Goal: Contribute content: Contribute content

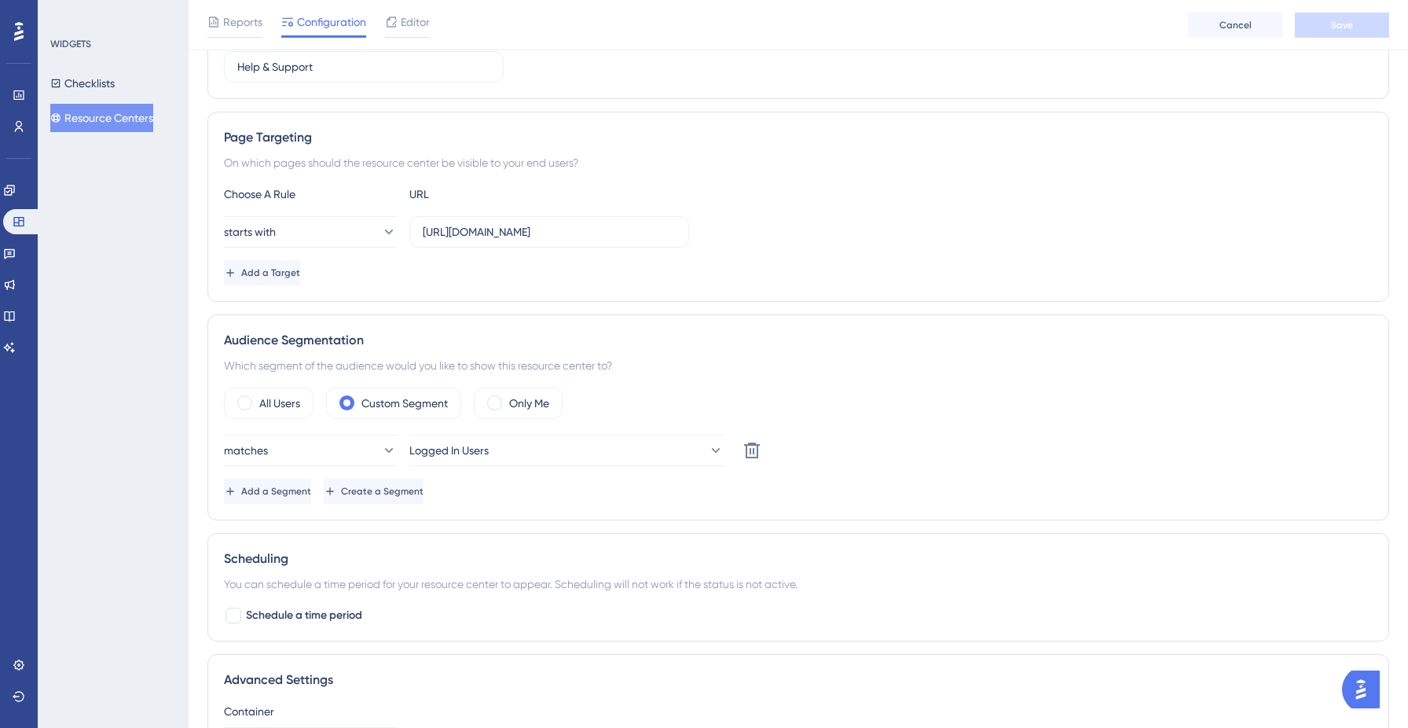
scroll to position [226, 0]
click at [591, 446] on button "Logged In Users" at bounding box center [566, 447] width 314 height 31
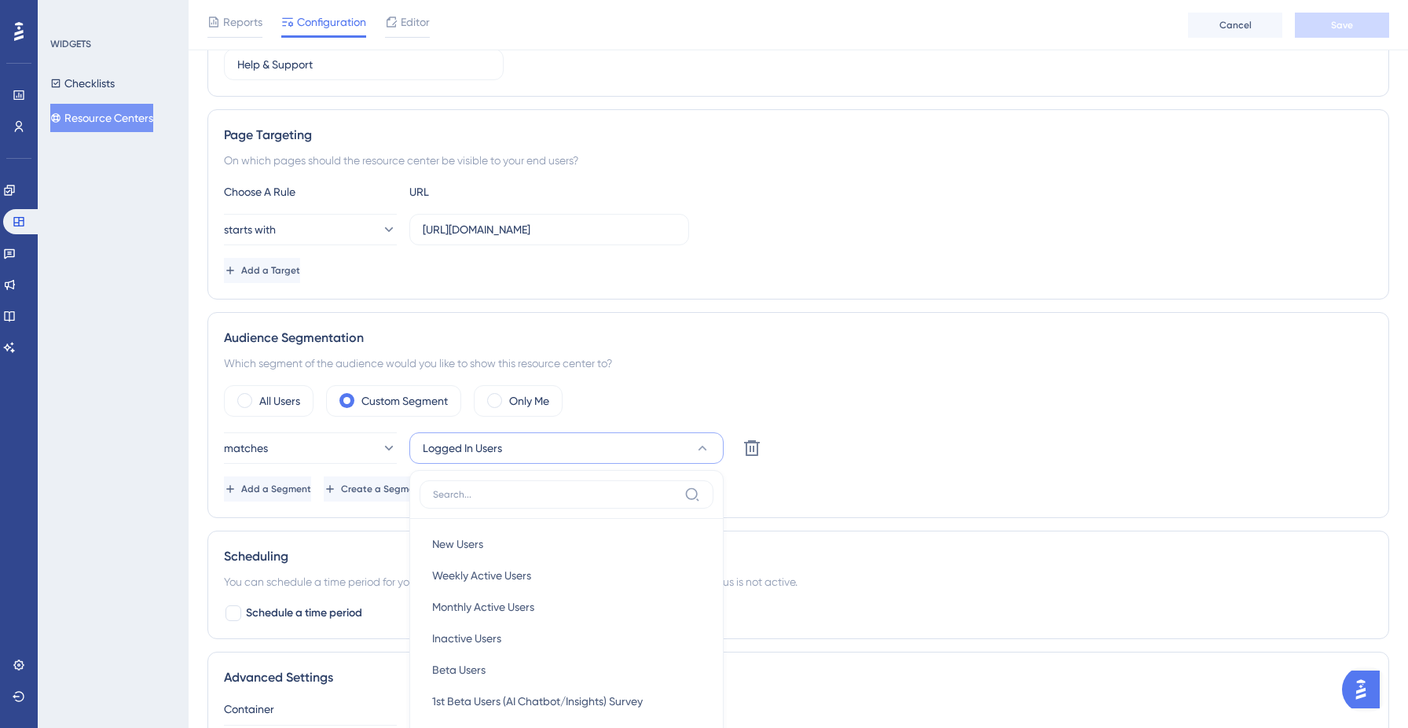
scroll to position [490, 0]
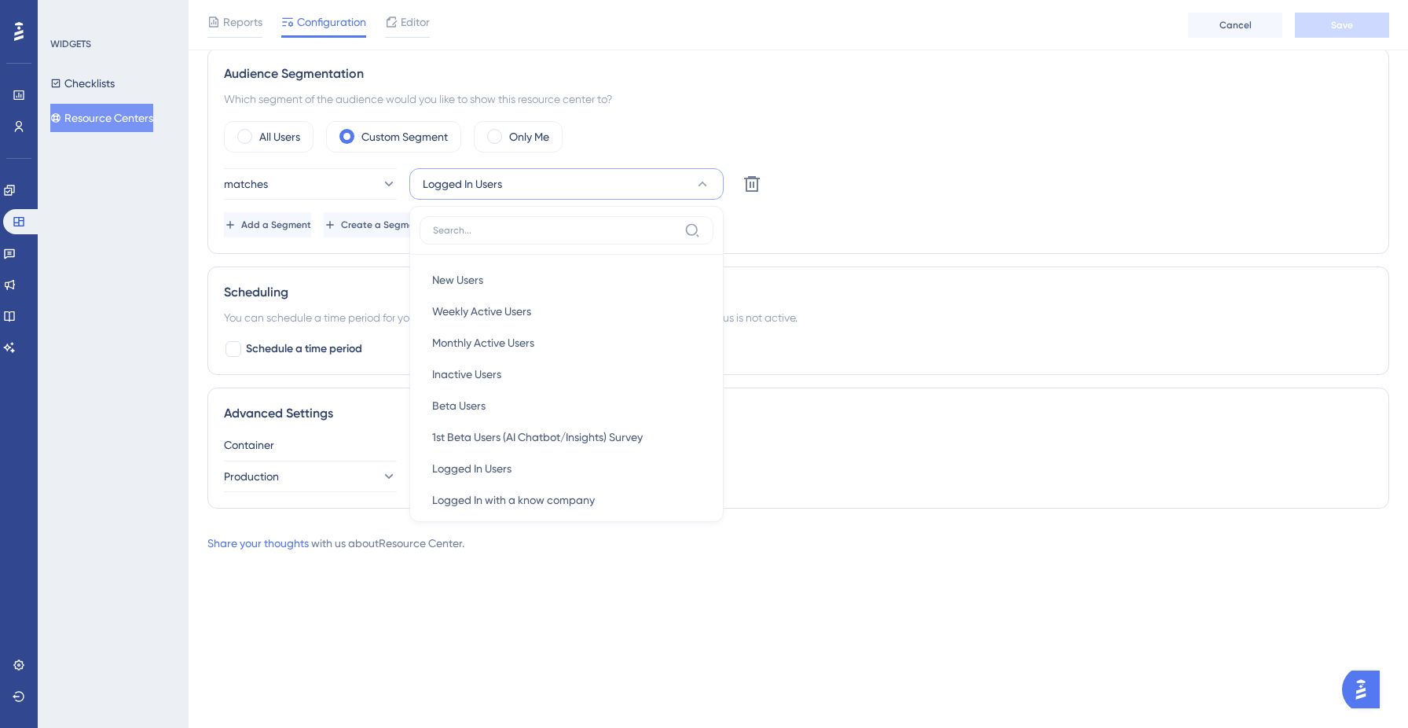
click at [675, 123] on div "All Users Custom Segment Only Me" at bounding box center [798, 136] width 1149 height 31
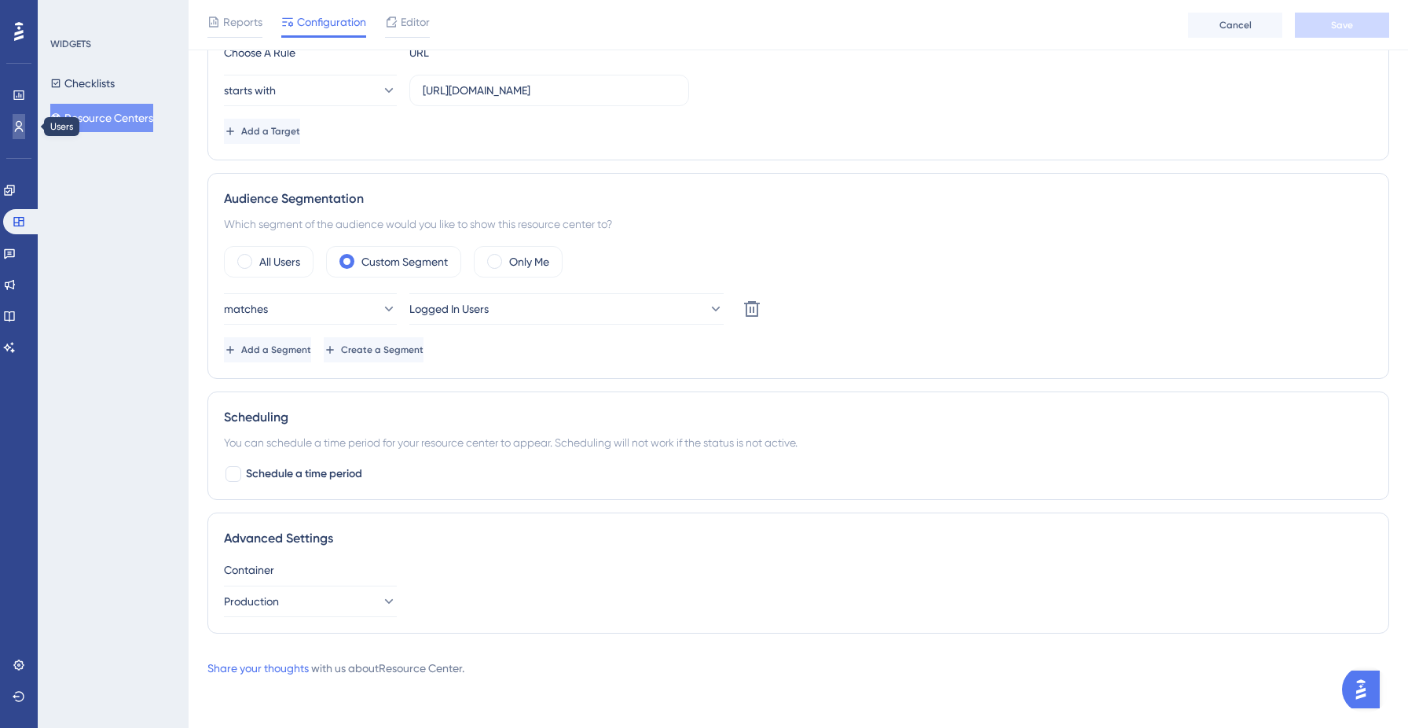
click at [20, 130] on icon at bounding box center [19, 126] width 13 height 13
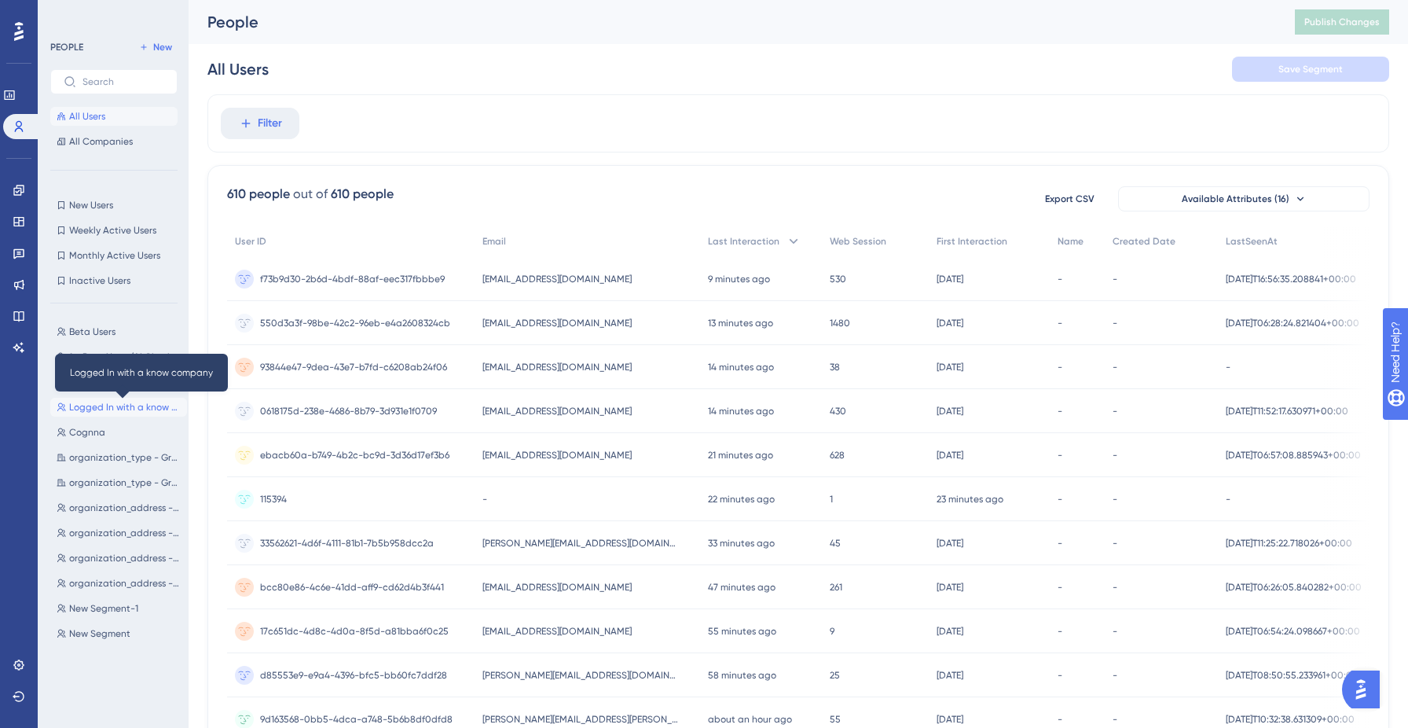
click at [119, 404] on span "Logged In with a know company" at bounding box center [125, 407] width 112 height 13
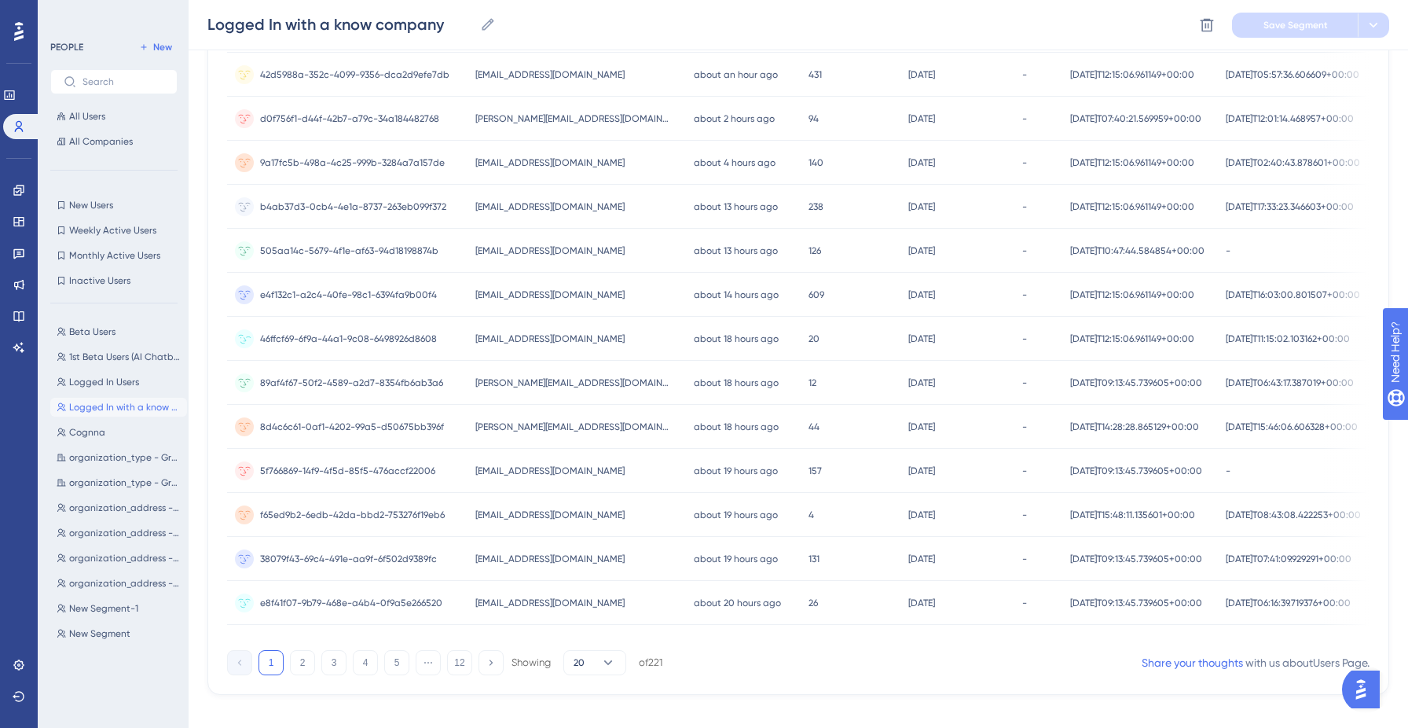
scroll to position [541, 0]
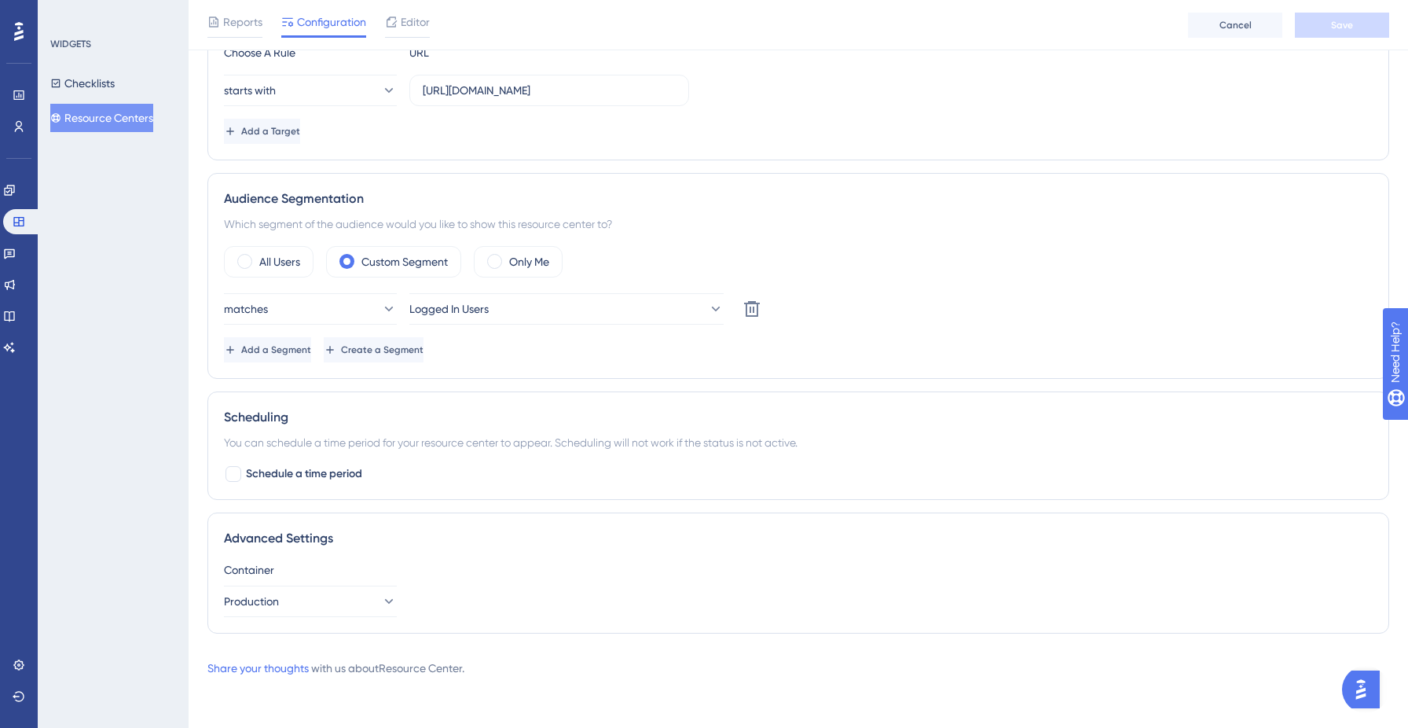
scroll to position [365, 0]
click at [514, 305] on button "Logged In Users" at bounding box center [566, 308] width 314 height 31
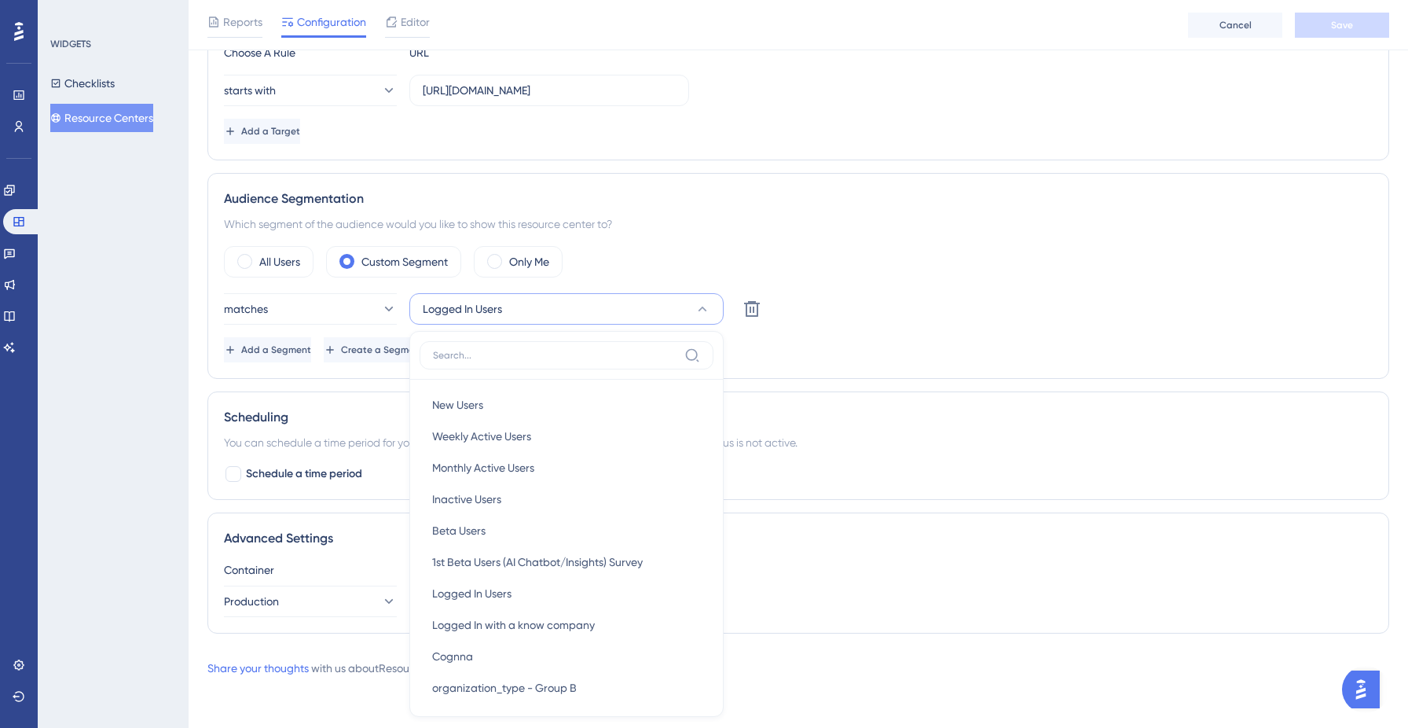
scroll to position [521, 0]
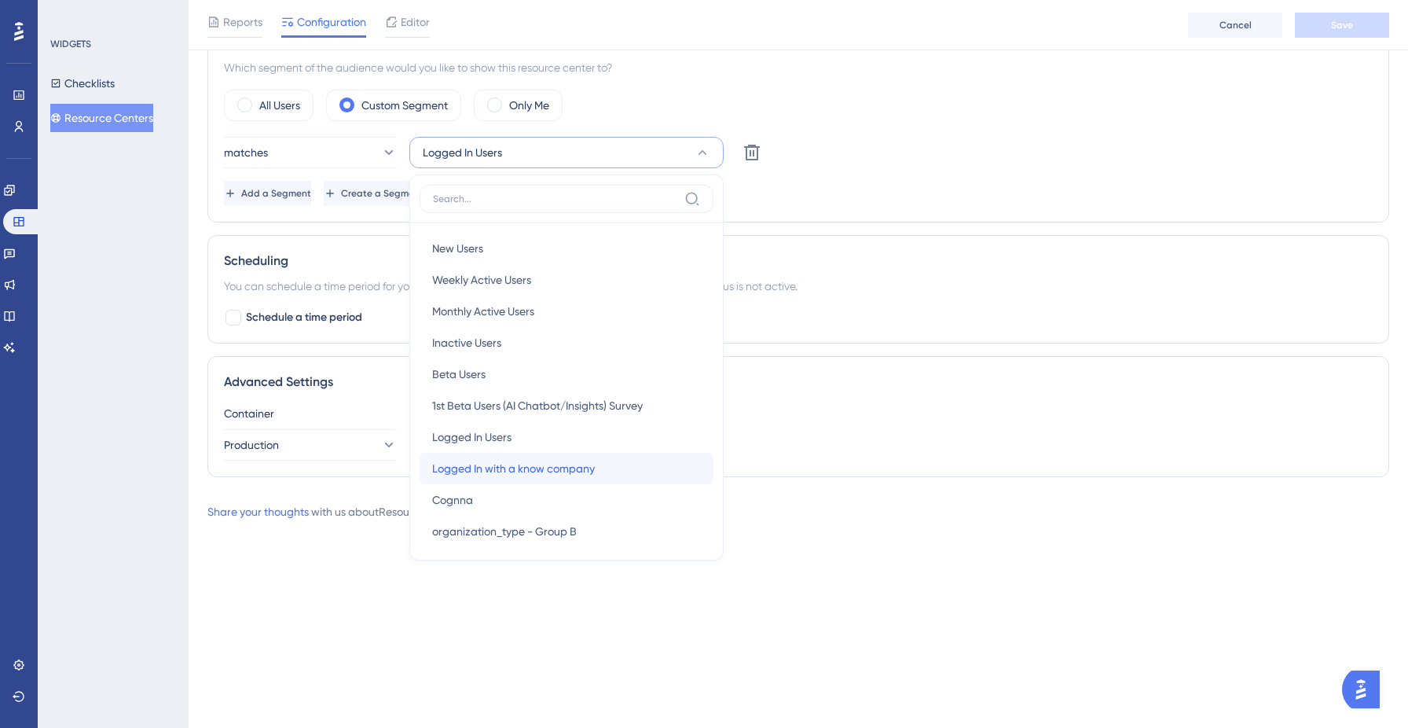
click at [527, 469] on span "Logged In with a know company" at bounding box center [513, 468] width 163 height 19
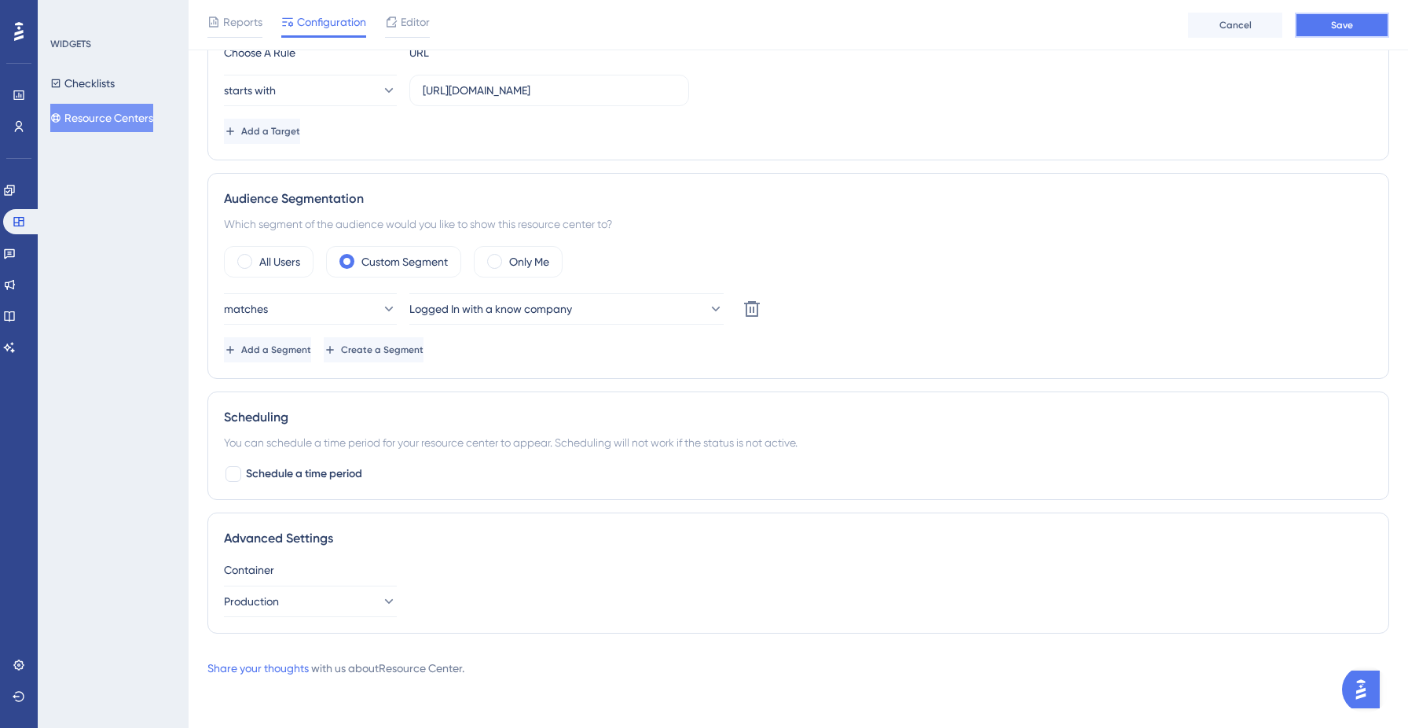
click at [1367, 27] on button "Save" at bounding box center [1342, 25] width 94 height 25
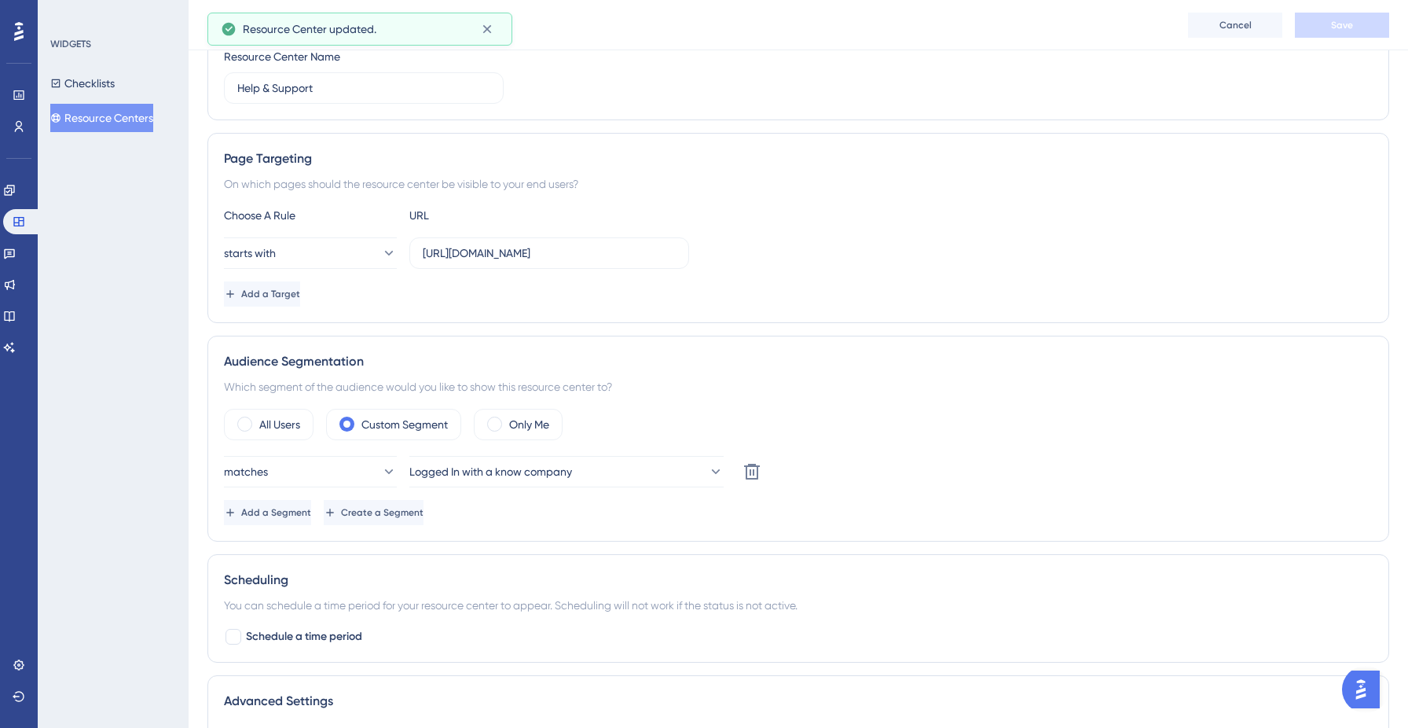
scroll to position [197, 0]
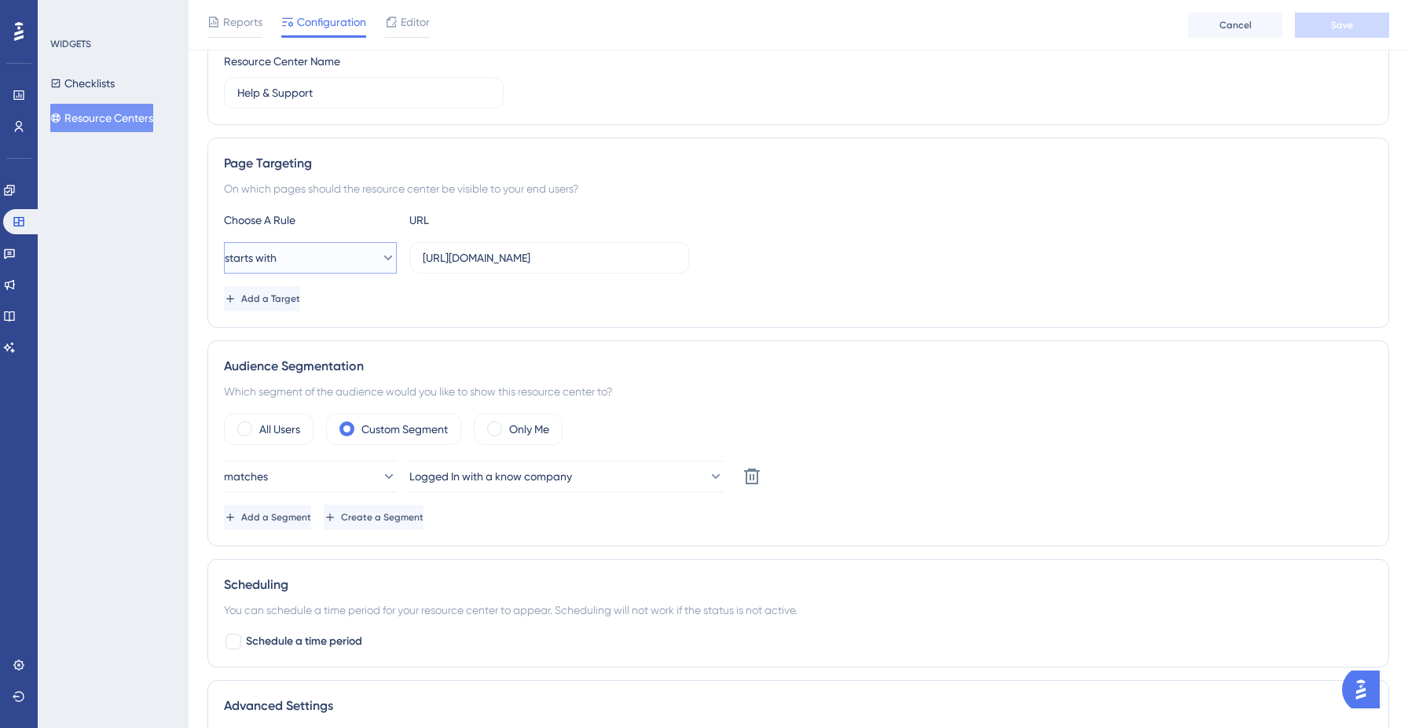
click at [355, 255] on button "starts with" at bounding box center [310, 257] width 173 height 31
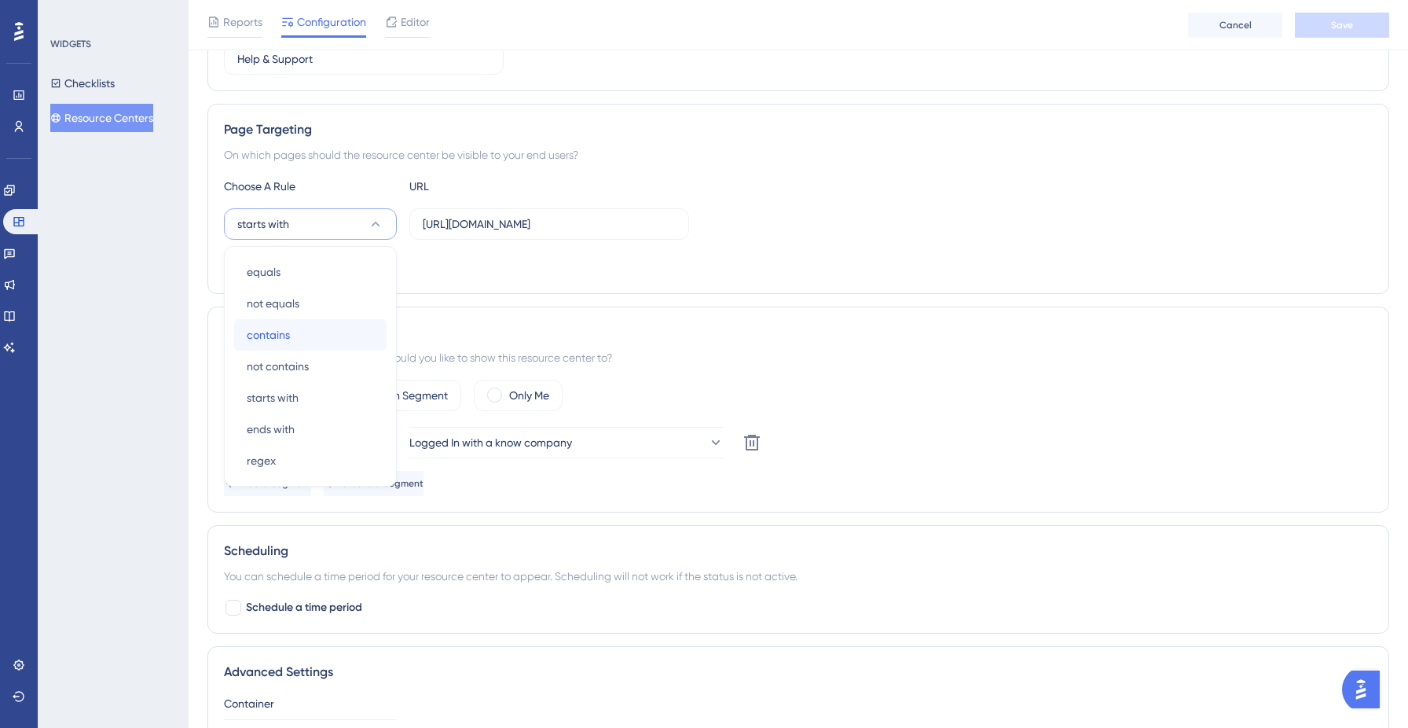
click at [329, 336] on div "contains contains" at bounding box center [310, 334] width 127 height 31
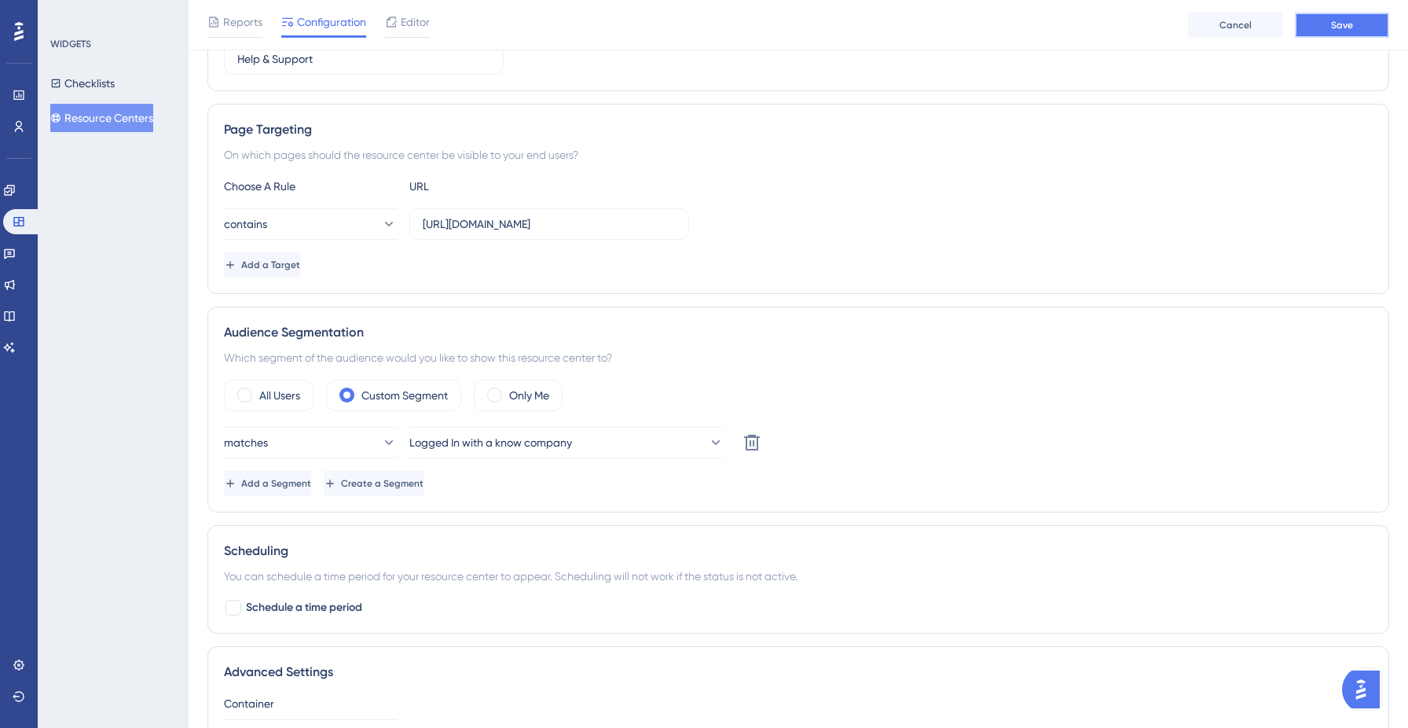
click at [1360, 25] on button "Save" at bounding box center [1342, 25] width 94 height 25
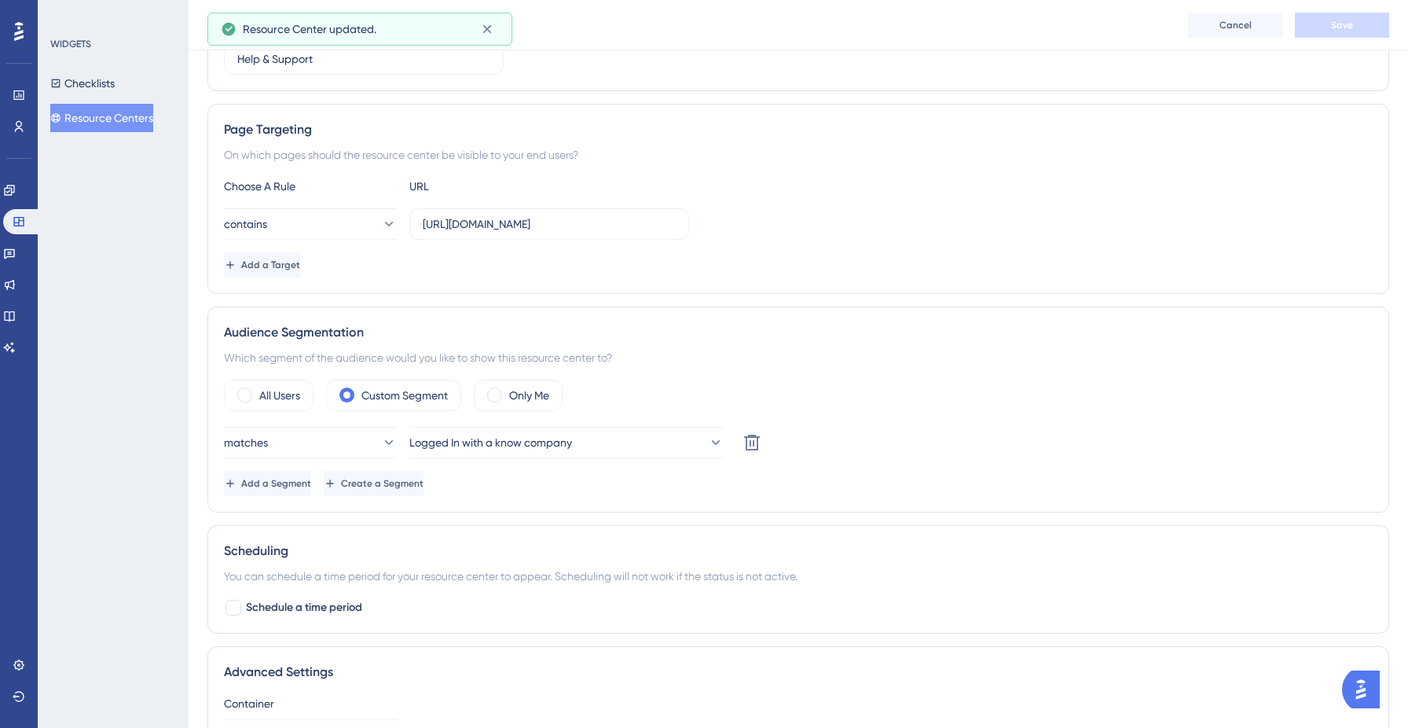
scroll to position [0, 0]
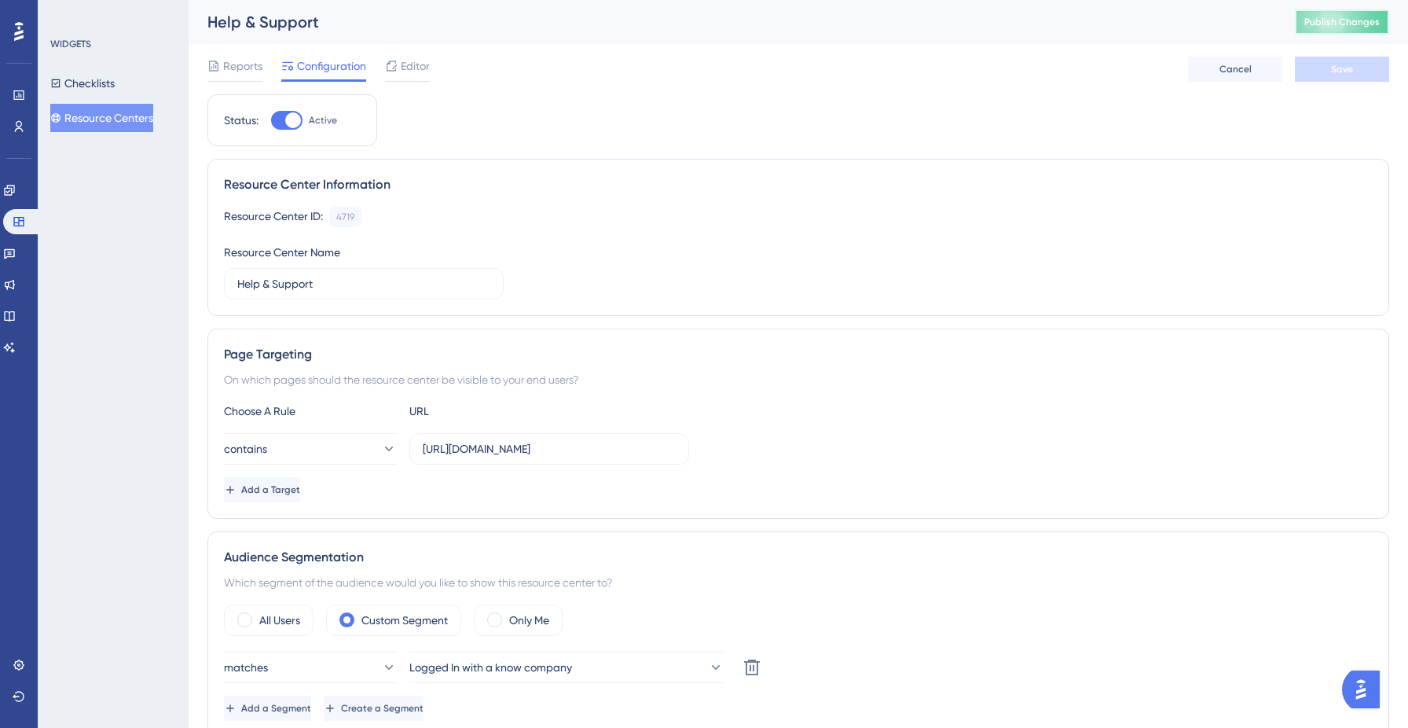
click at [1338, 28] on span "Publish Changes" at bounding box center [1342, 22] width 75 height 13
click at [15, 287] on icon at bounding box center [10, 285] width 10 height 10
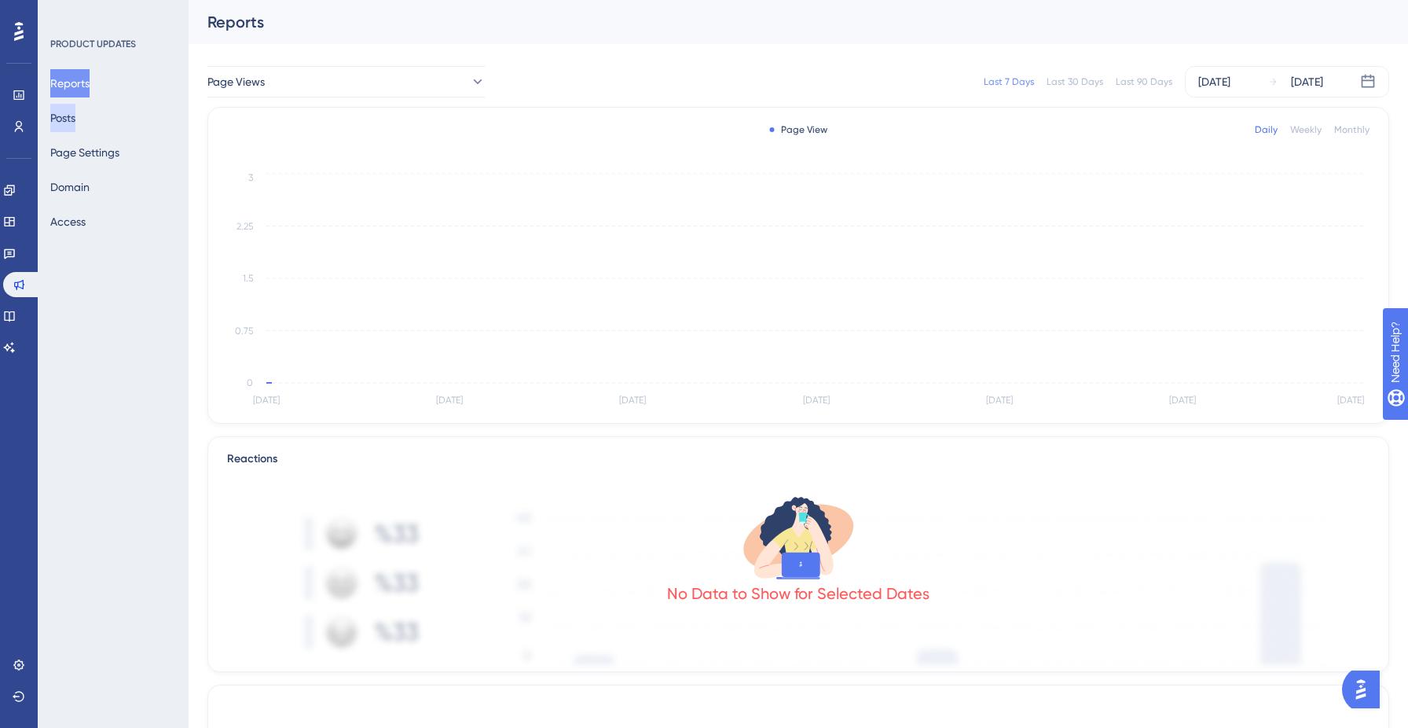
click at [75, 116] on button "Posts" at bounding box center [62, 118] width 25 height 28
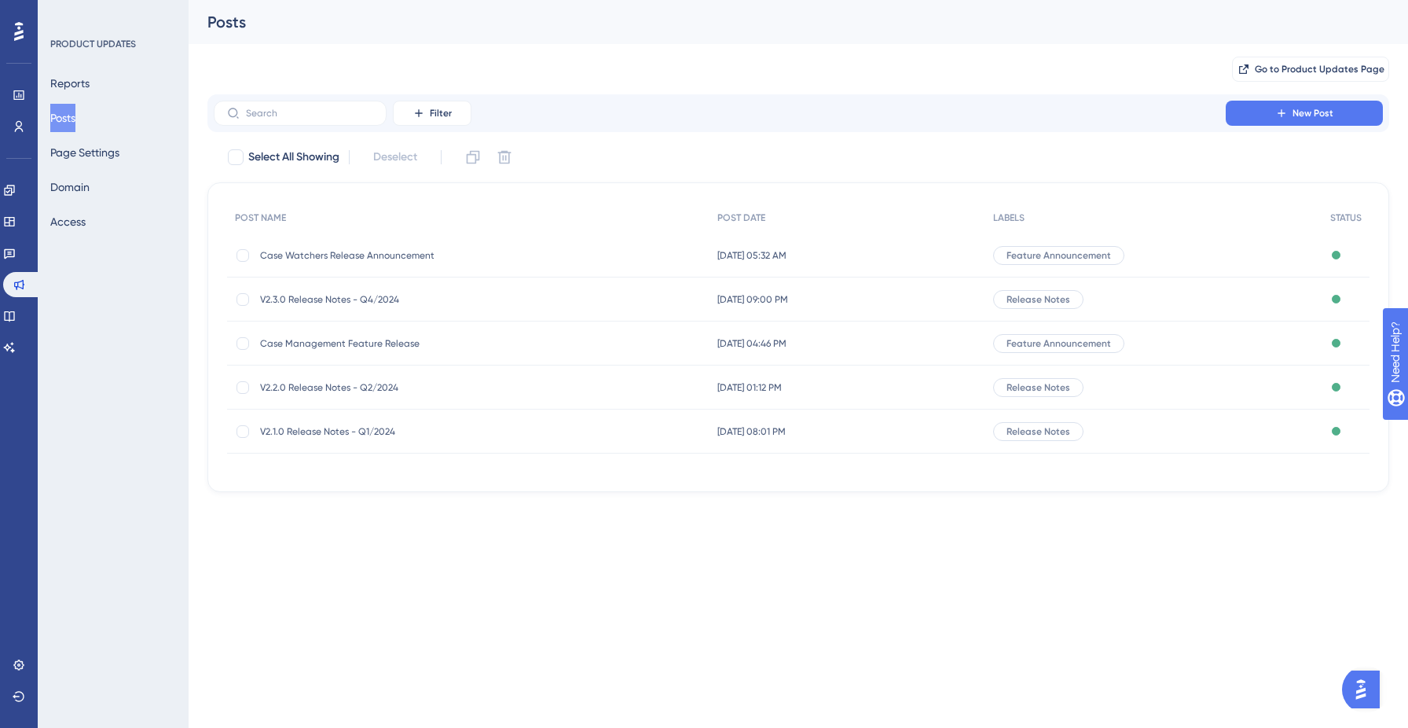
click at [393, 254] on span "Case Watchers Release Announcement" at bounding box center [385, 255] width 251 height 13
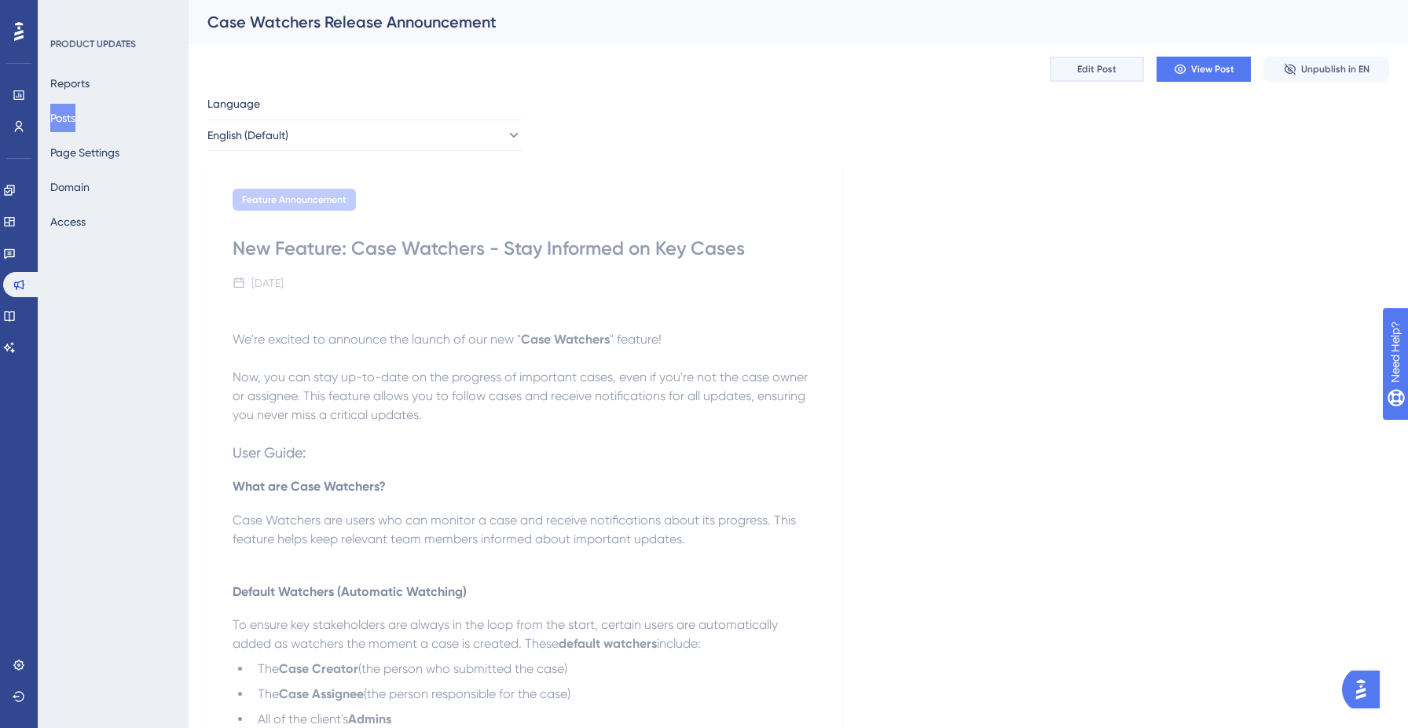
click at [1099, 70] on span "Edit Post" at bounding box center [1096, 69] width 39 height 13
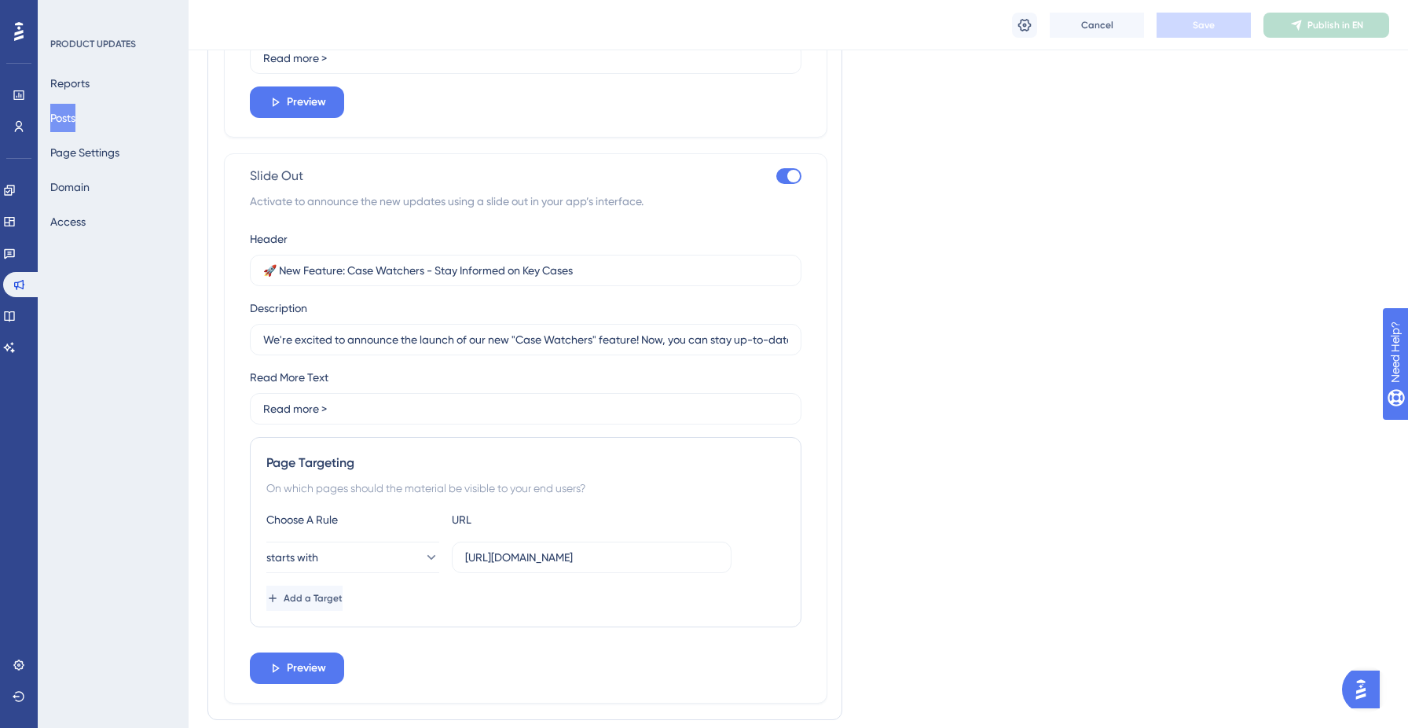
scroll to position [2153, 0]
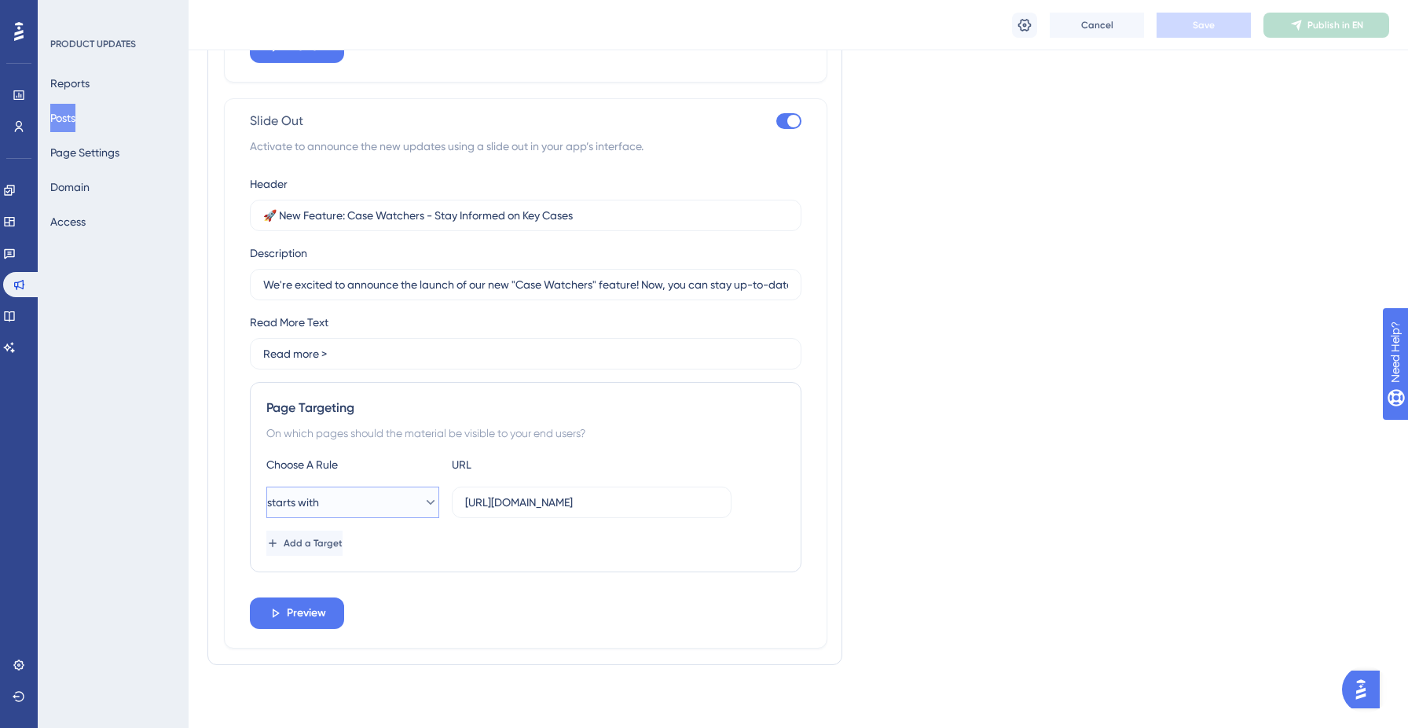
click at [387, 502] on button "starts with" at bounding box center [352, 501] width 173 height 31
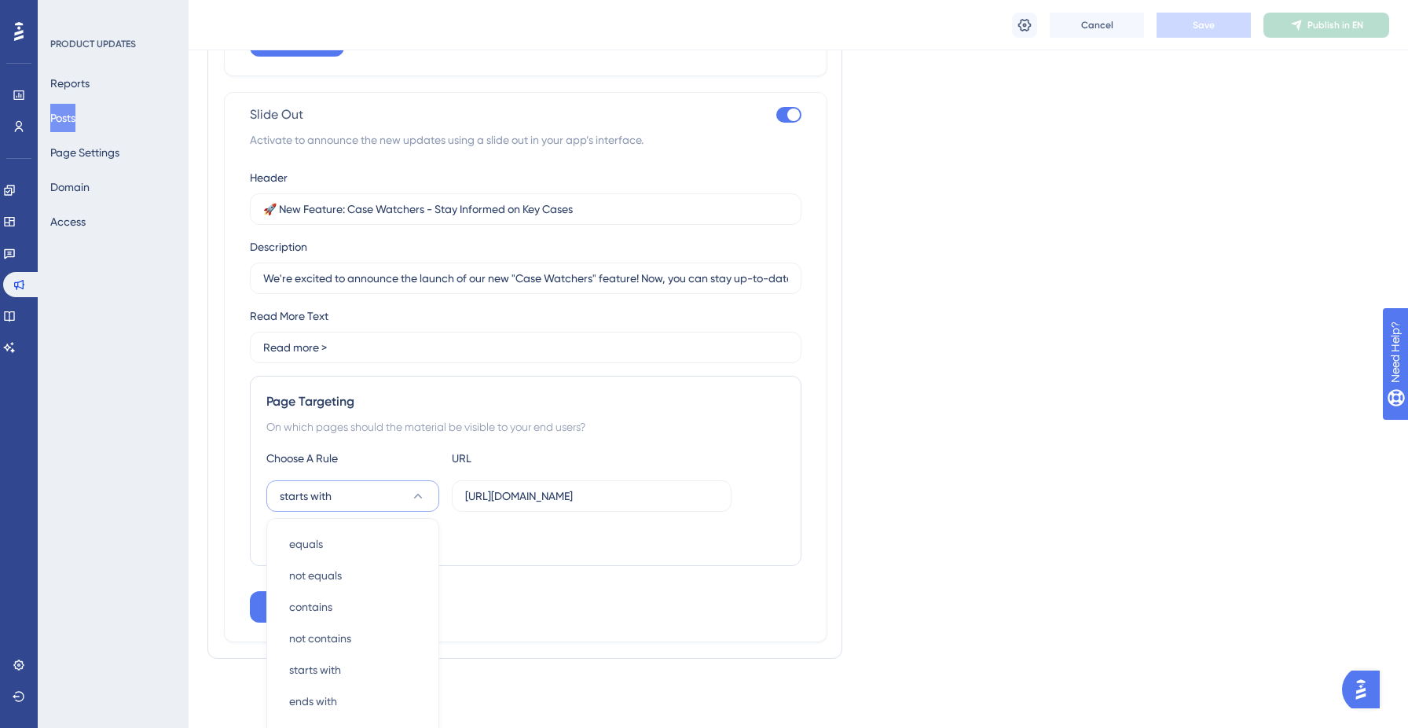
scroll to position [2202, 0]
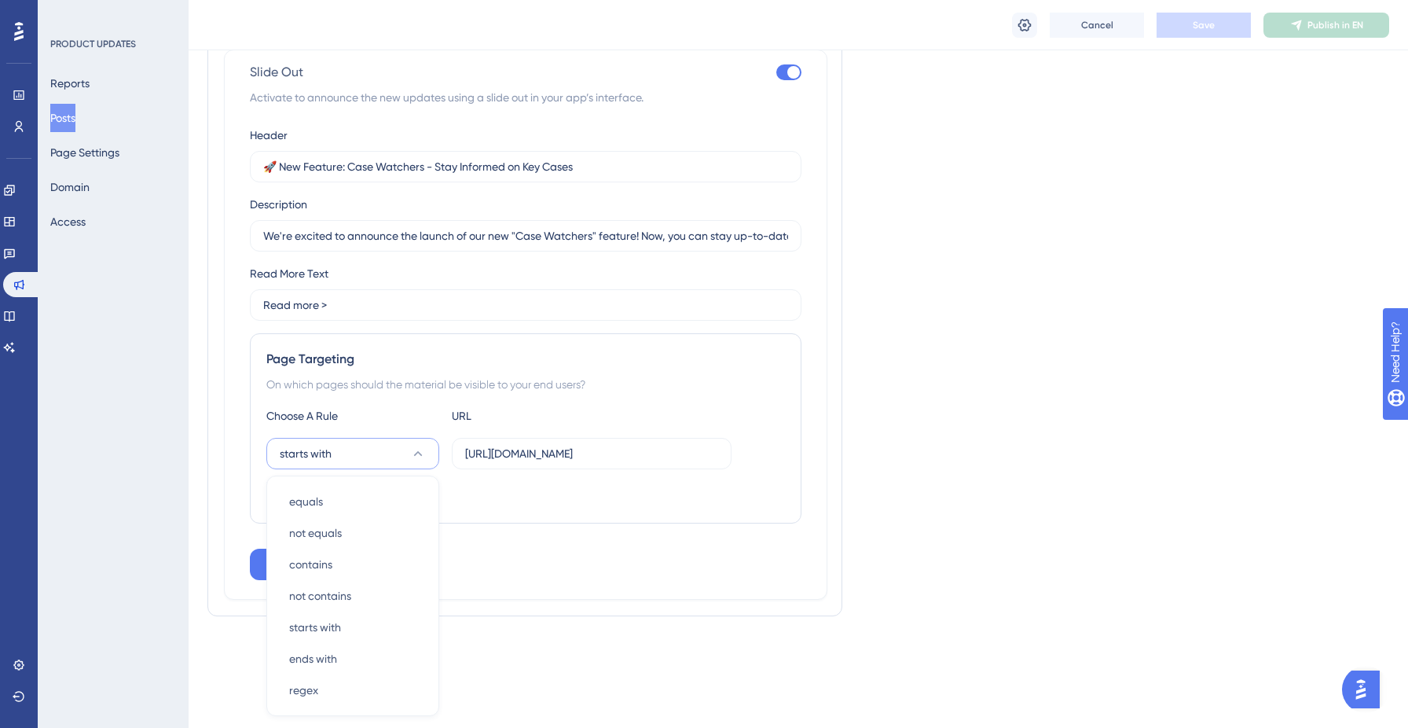
click at [450, 472] on div "Choose A Rule URL starts with equals equals not equals not equals contains cont…" at bounding box center [525, 456] width 519 height 101
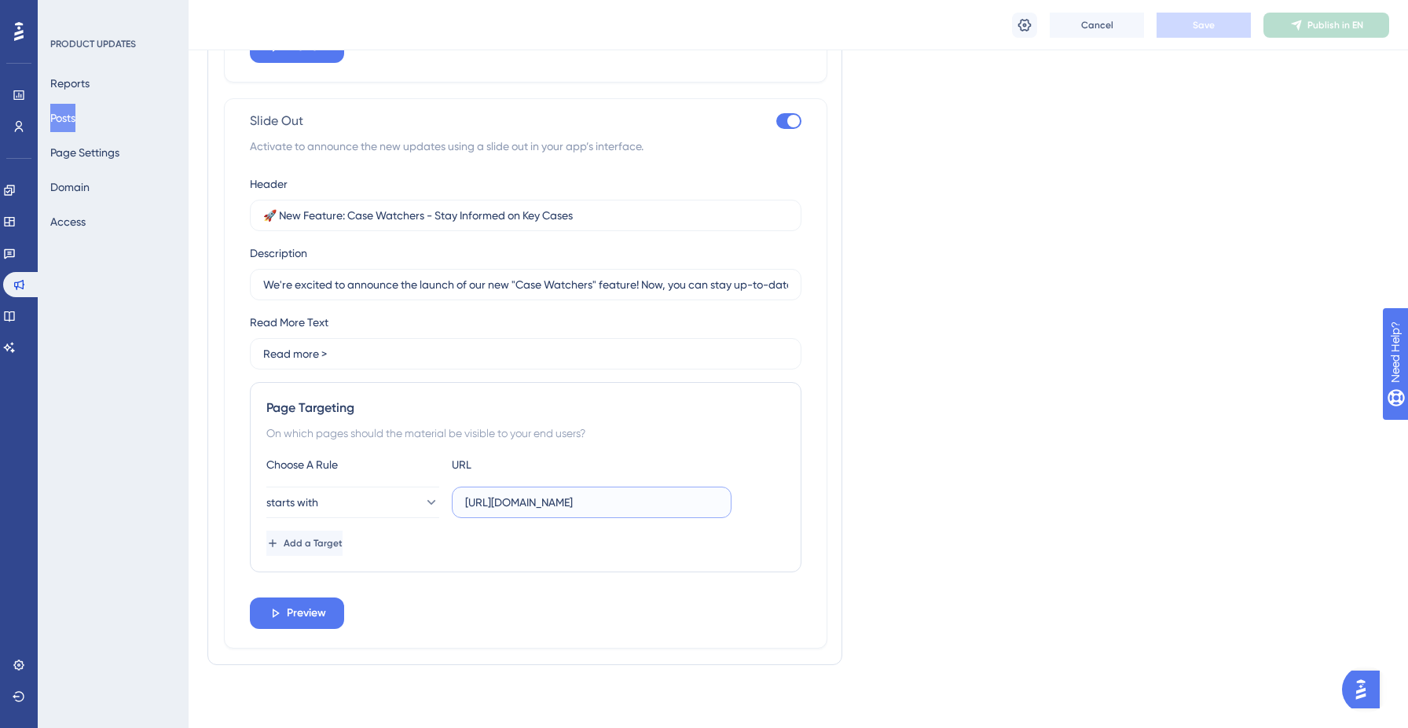
click at [563, 510] on input "[URL][DOMAIN_NAME]" at bounding box center [591, 502] width 253 height 17
click at [563, 509] on input "[URL][DOMAIN_NAME]" at bounding box center [591, 502] width 253 height 17
click at [628, 512] on label "[URL][DOMAIN_NAME]" at bounding box center [592, 501] width 280 height 31
click at [628, 511] on input "[URL][DOMAIN_NAME]" at bounding box center [591, 502] width 253 height 17
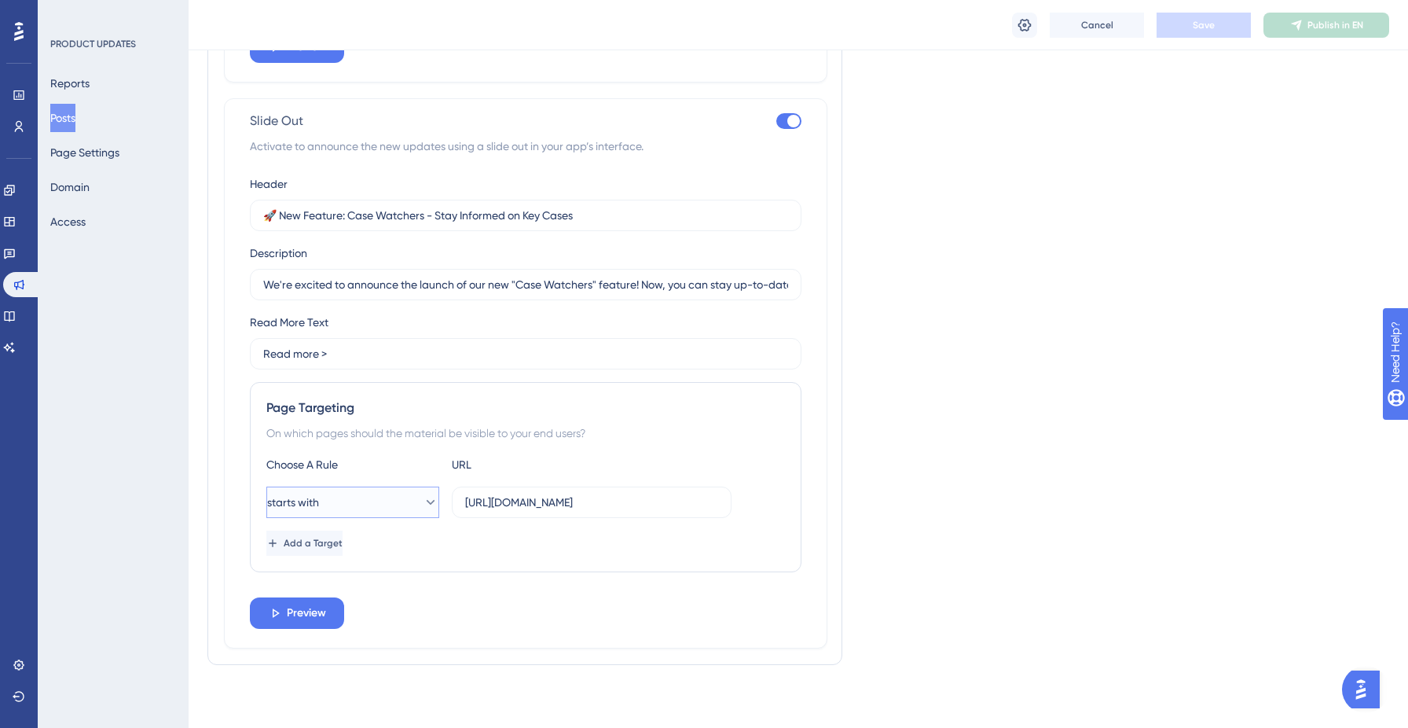
click at [423, 494] on icon at bounding box center [431, 502] width 16 height 16
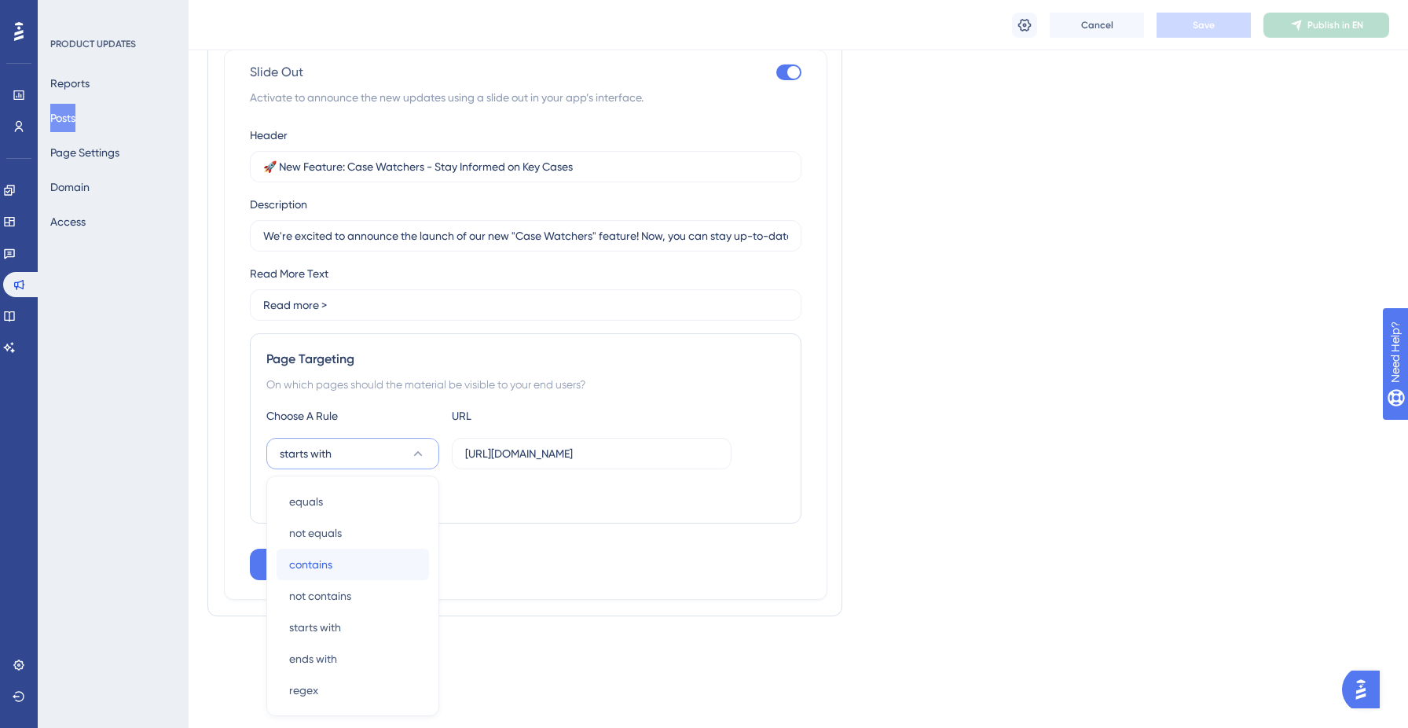
click at [368, 560] on div "contains contains" at bounding box center [352, 564] width 127 height 31
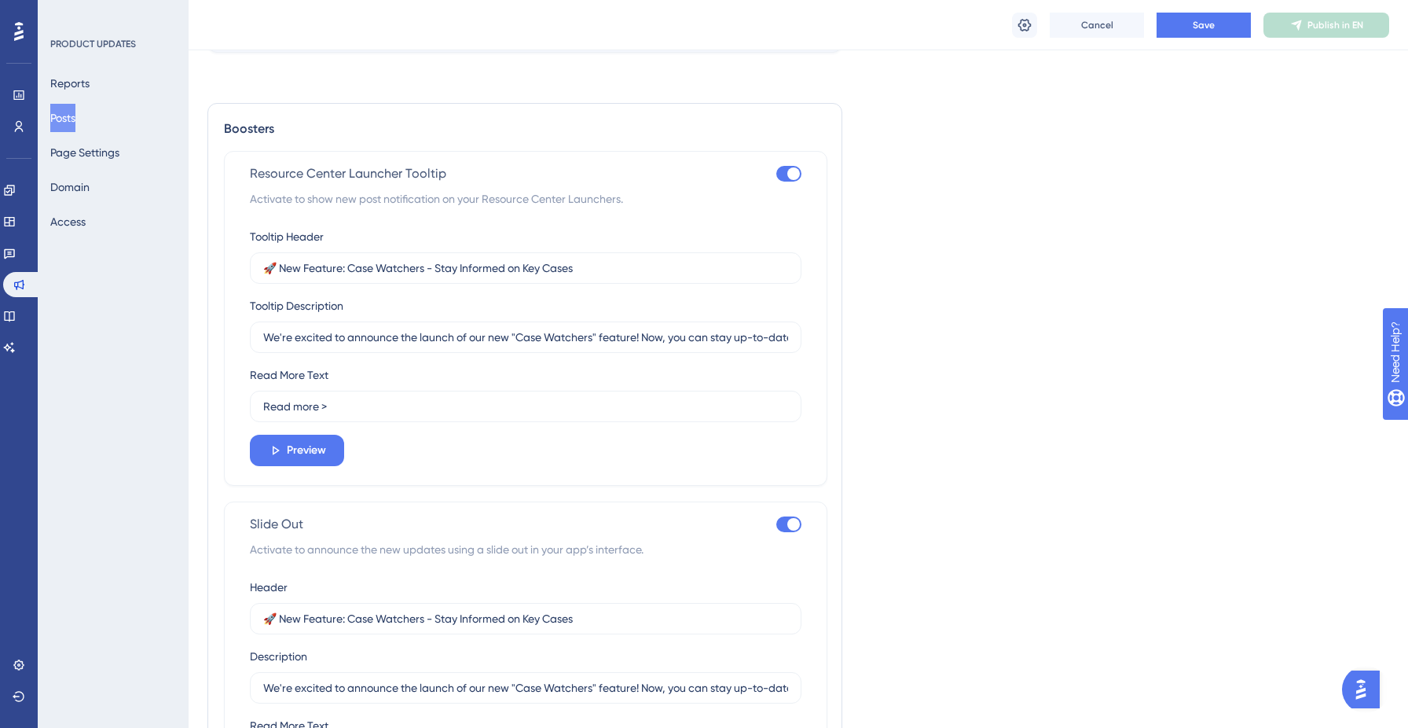
scroll to position [1738, 0]
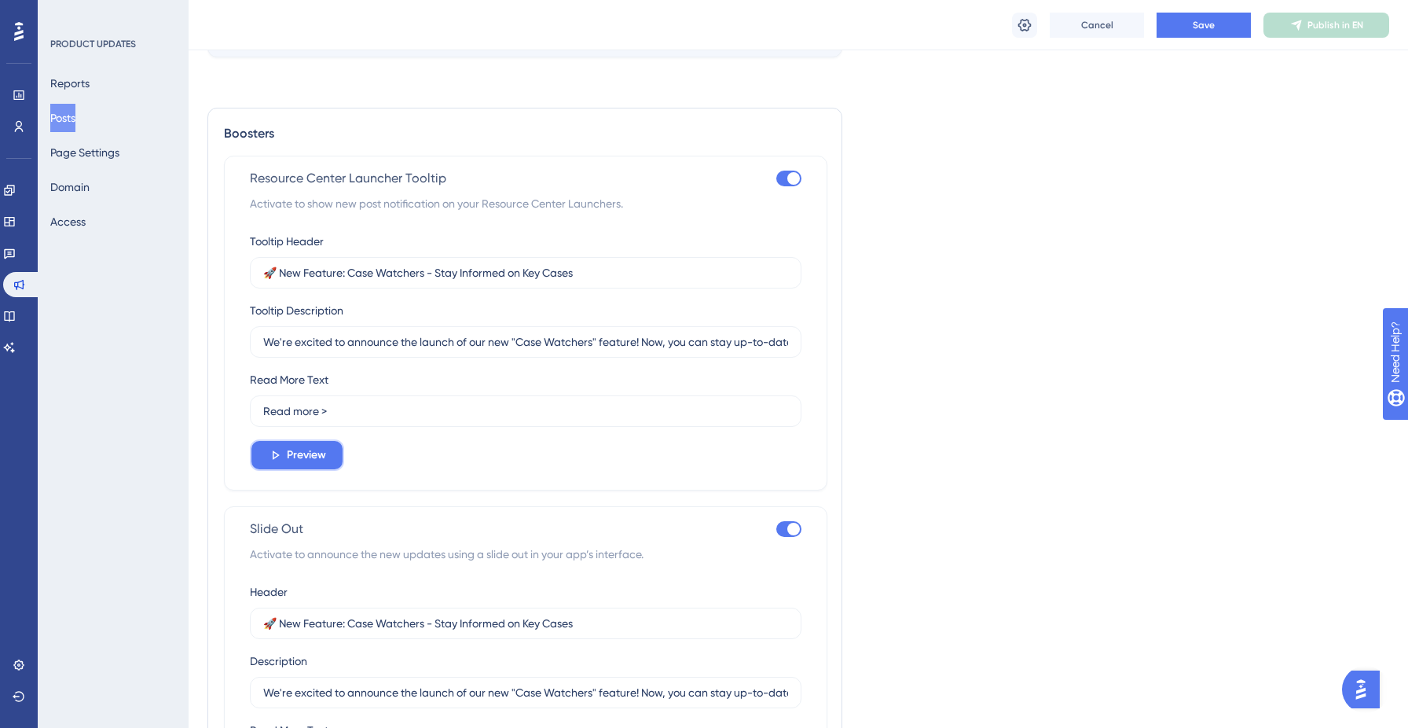
click at [325, 459] on span "Preview" at bounding box center [306, 455] width 39 height 19
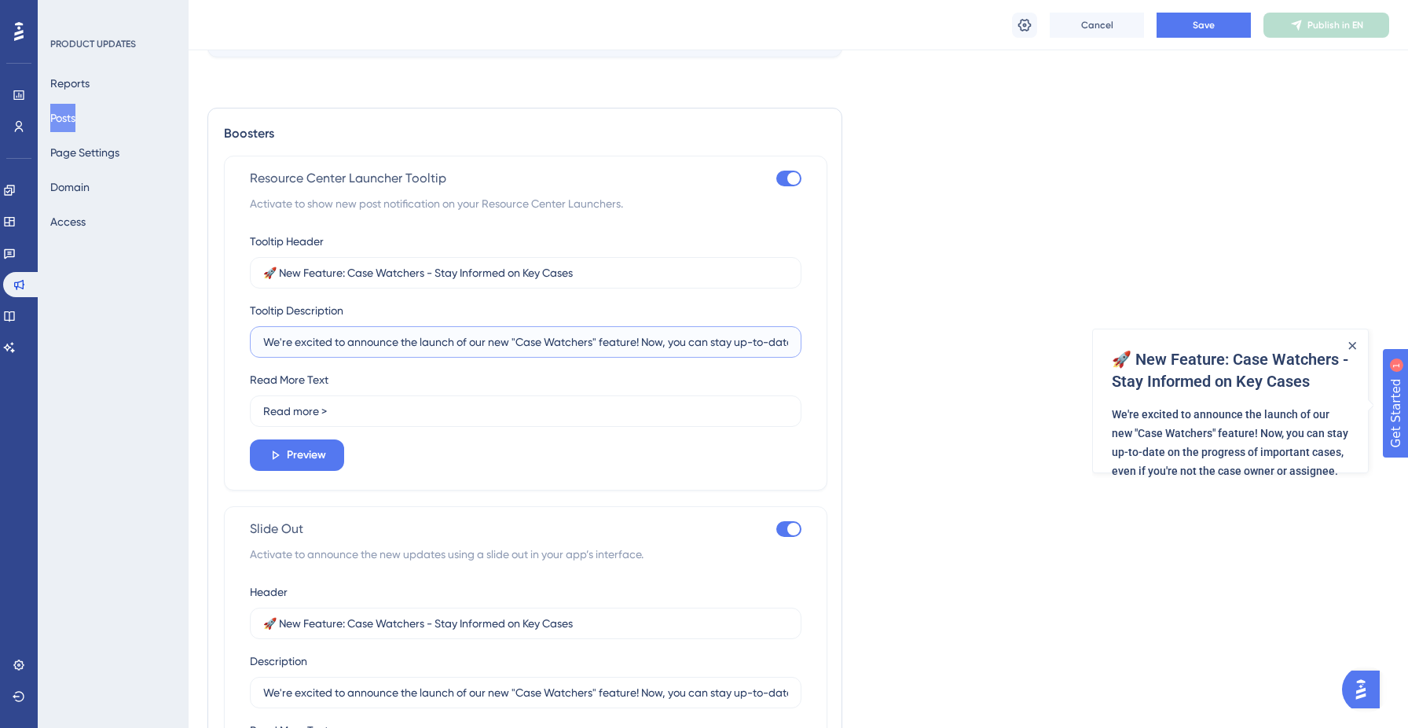
click at [581, 350] on input "We're excited to announce the launch of our new "Case Watchers" feature! Now, y…" at bounding box center [525, 341] width 525 height 17
drag, startPoint x: 642, startPoint y: 349, endPoint x: 259, endPoint y: 351, distance: 383.5
click at [259, 351] on label "We're excited to announce the launch of our new "Case Watchers" feature! Now, y…" at bounding box center [526, 341] width 552 height 31
click at [541, 351] on input "Now, you can stay up-to-date on the progress of important cases, even if you're…" at bounding box center [525, 341] width 525 height 17
click at [751, 351] on input "Now, you can stay up-to-date on the progress of important cases, even if you're…" at bounding box center [525, 341] width 525 height 17
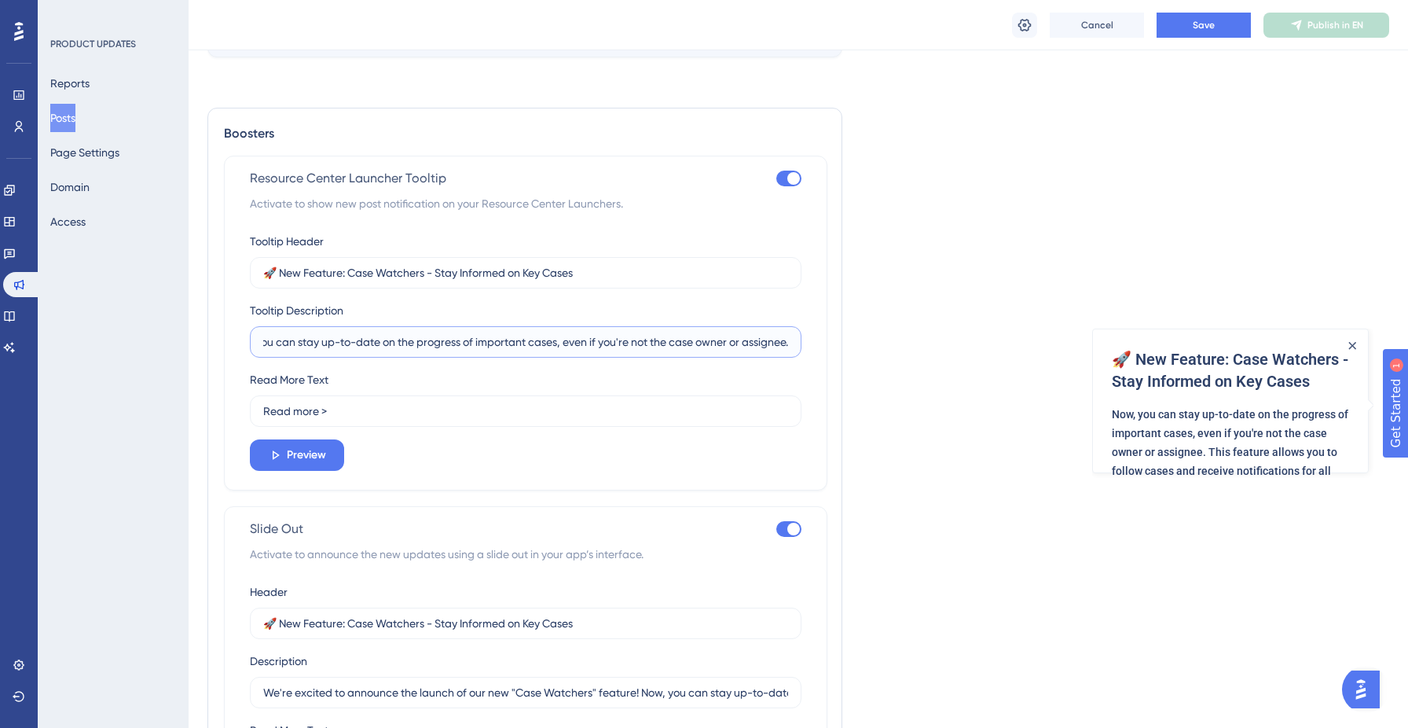
scroll to position [0, 43]
type input "Now, you can stay up-to-date on the progress of important cases, even if you're…"
click at [1219, 20] on button "Save" at bounding box center [1204, 25] width 94 height 25
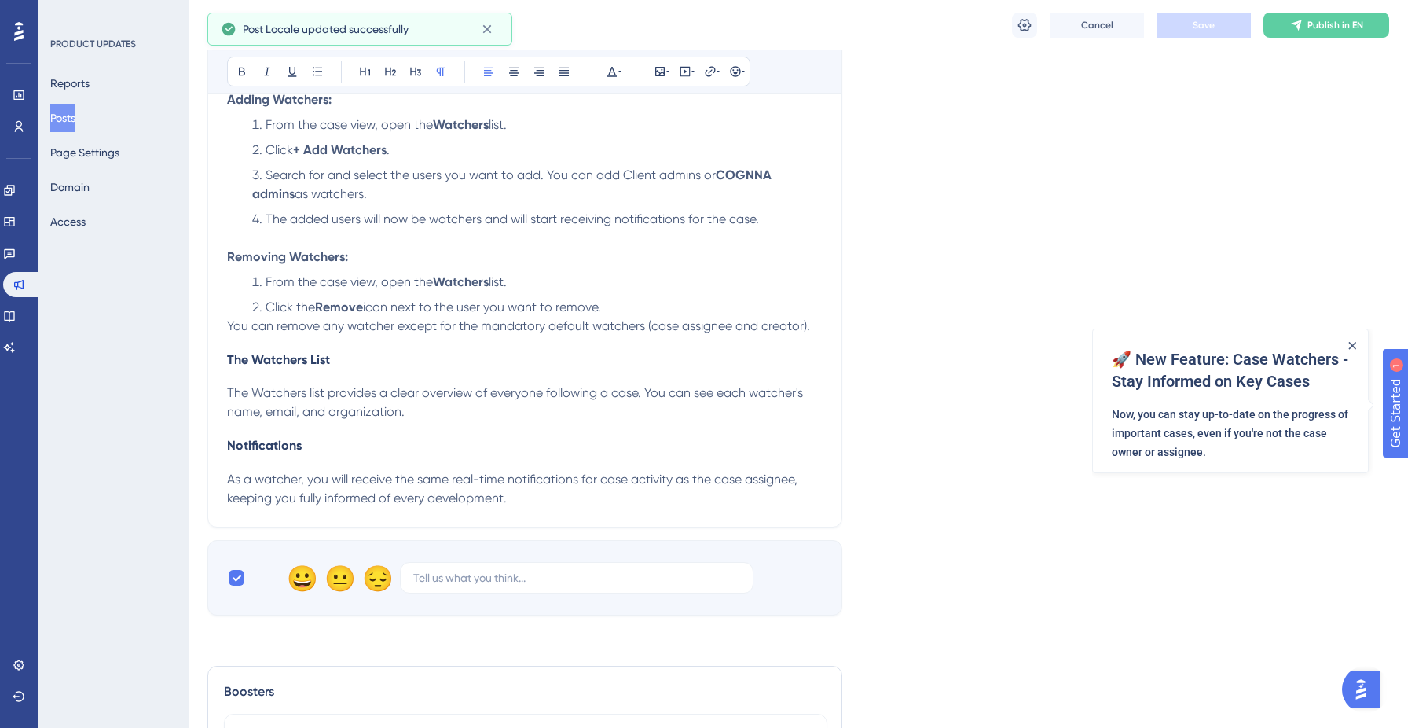
scroll to position [1117, 0]
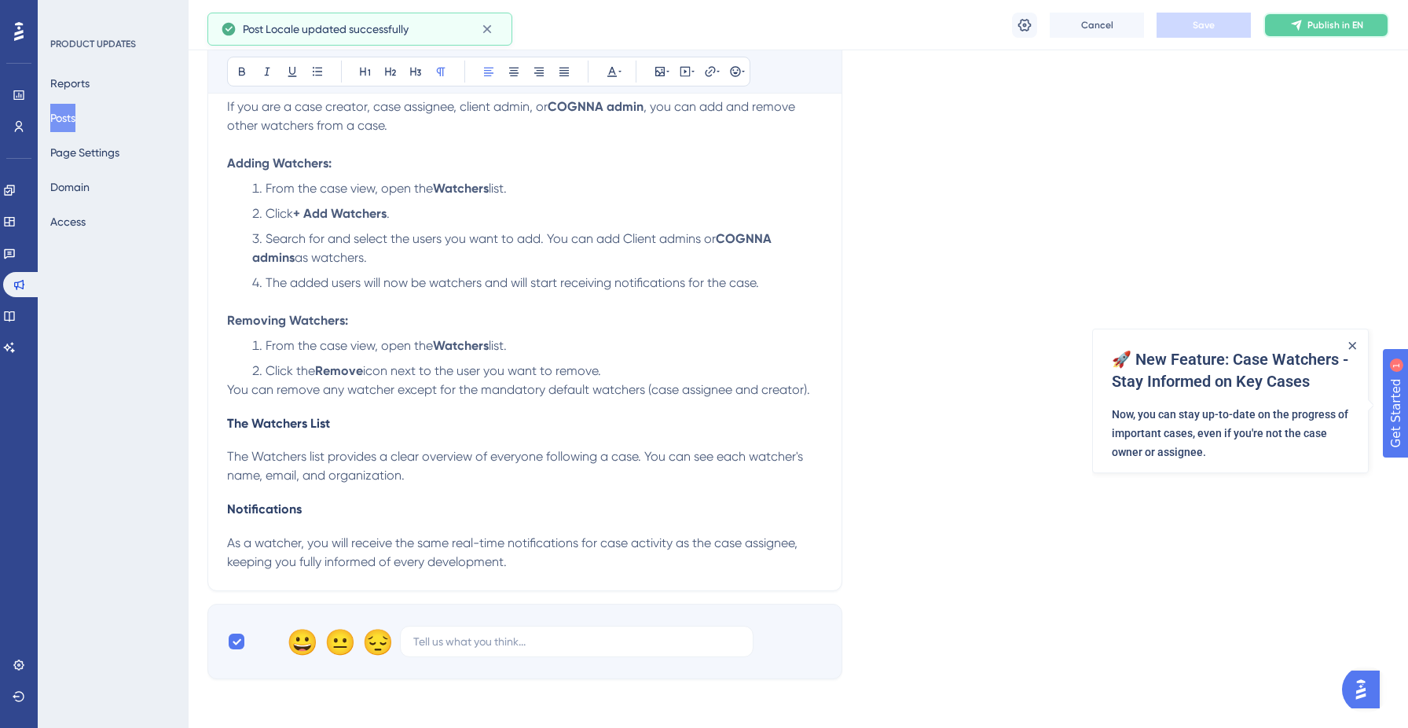
click at [1320, 26] on span "Publish in EN" at bounding box center [1336, 25] width 56 height 13
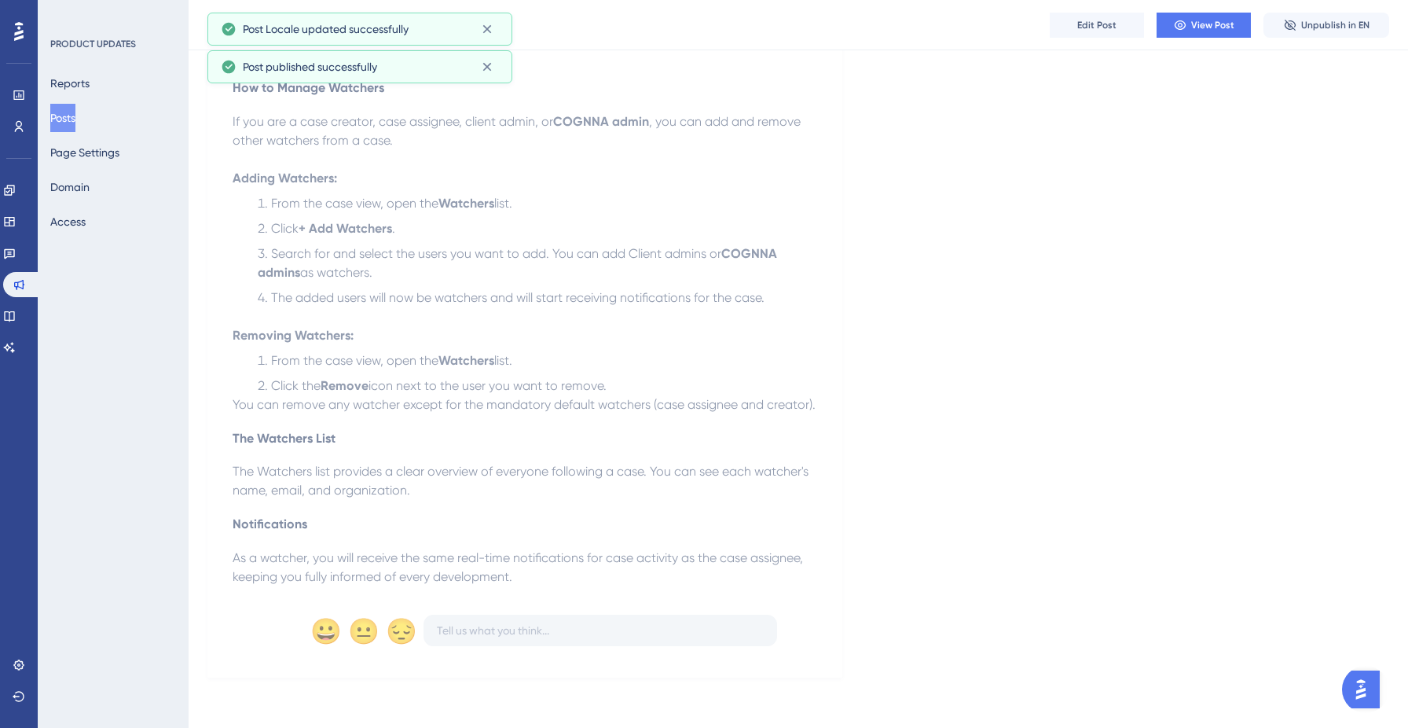
scroll to position [1033, 0]
